Goal: Task Accomplishment & Management: Use online tool/utility

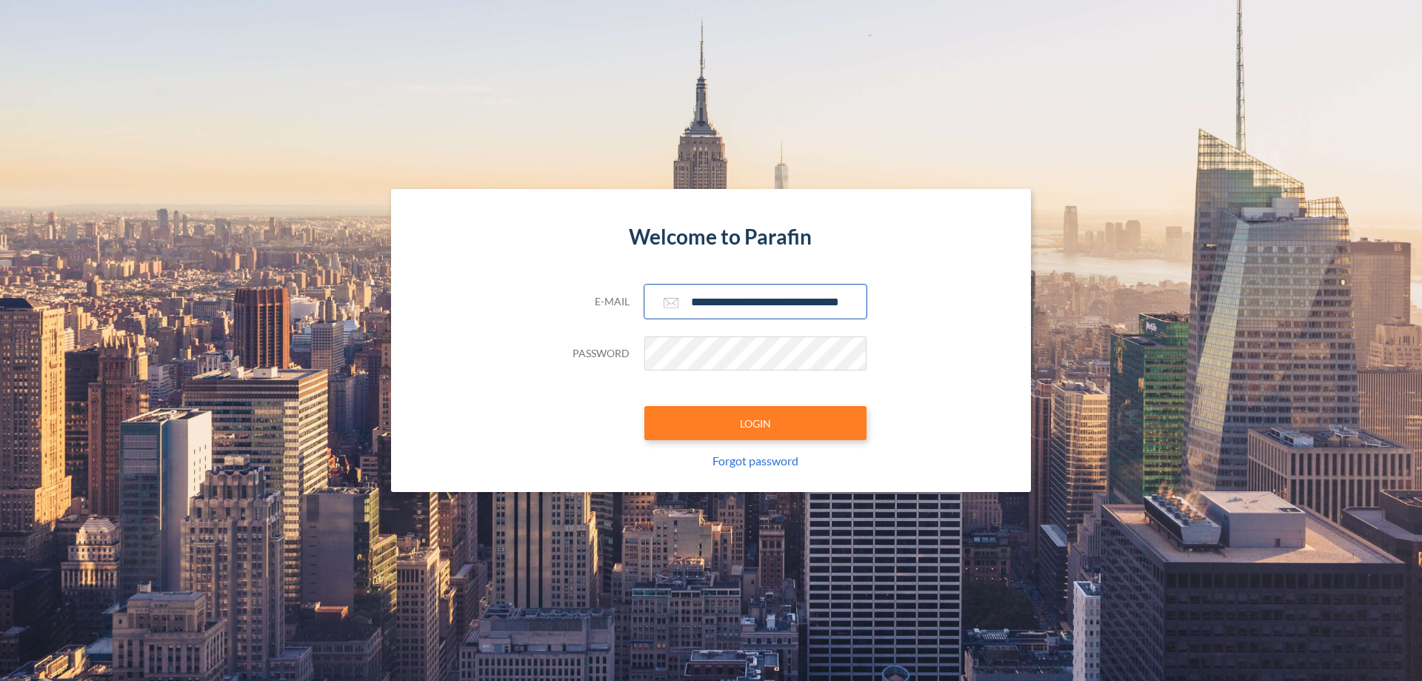
type input "**********"
click at [756, 423] on button "LOGIN" at bounding box center [755, 423] width 222 height 34
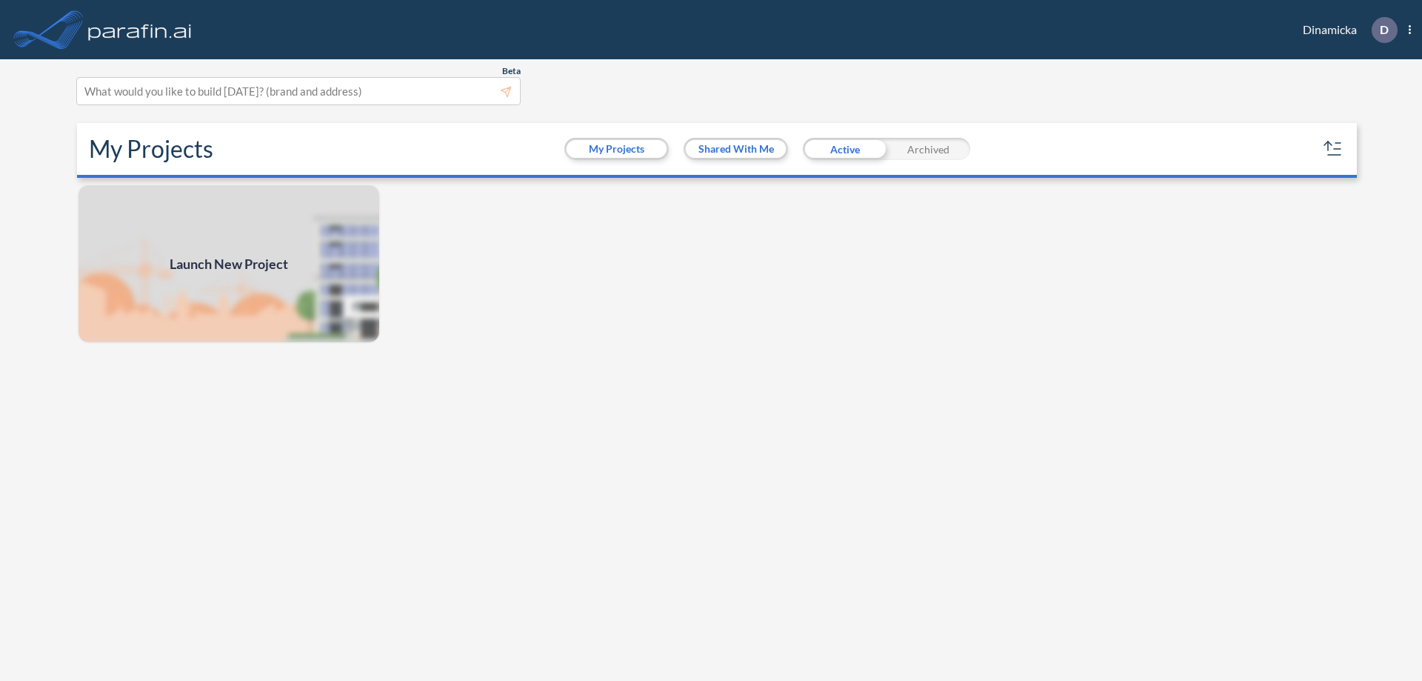
scroll to position [4, 0]
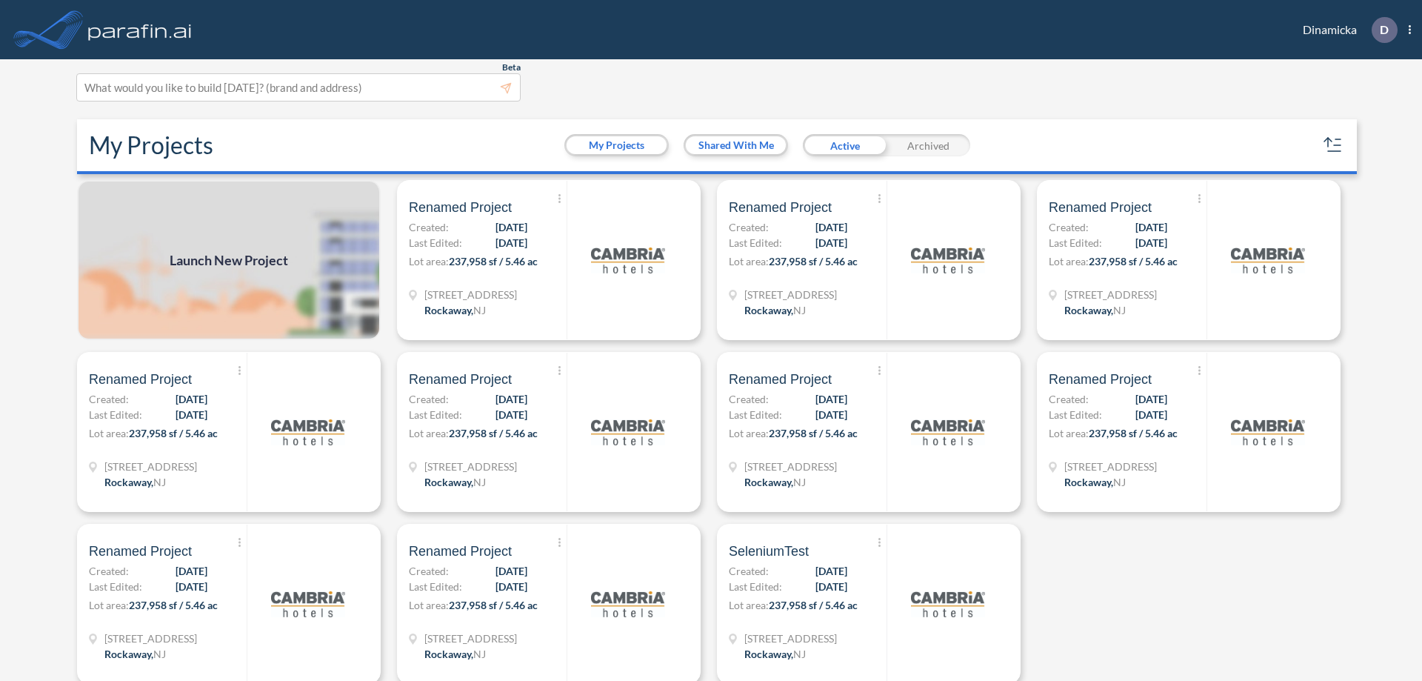
click at [229, 260] on span "Launch New Project" at bounding box center [229, 260] width 119 height 20
